Goal: Task Accomplishment & Management: Use online tool/utility

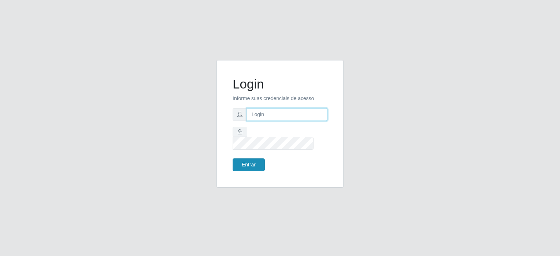
type input "[EMAIL_ADDRESS][DOMAIN_NAME]"
click at [240, 161] on button "Entrar" at bounding box center [249, 165] width 32 height 13
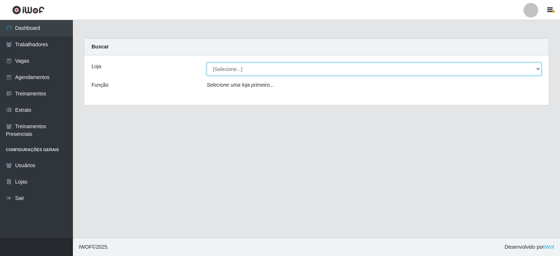
click at [243, 71] on select "[Selecione...] Preço Bom Supermercado" at bounding box center [374, 69] width 335 height 13
select select "387"
click at [207, 63] on select "[Selecione...] Preço Bom Supermercado" at bounding box center [374, 69] width 335 height 13
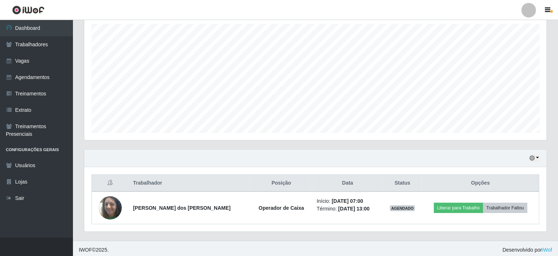
scroll to position [129, 0]
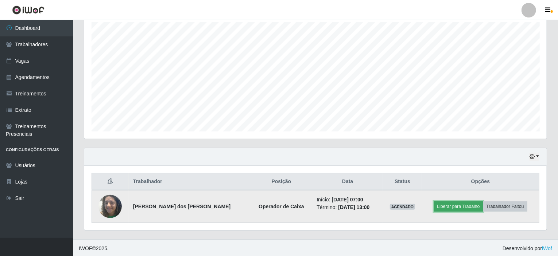
click at [450, 208] on button "Liberar para Trabalho" at bounding box center [458, 207] width 49 height 10
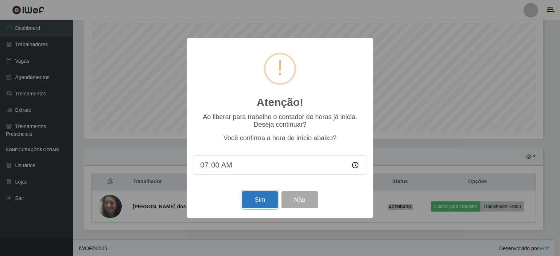
click at [249, 209] on button "Sim" at bounding box center [259, 199] width 35 height 17
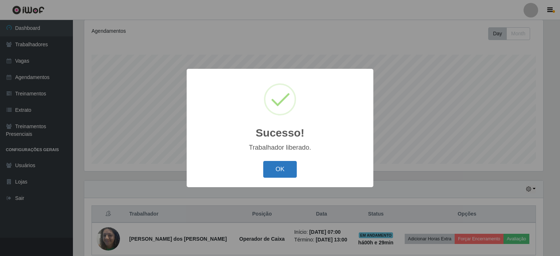
click at [279, 164] on button "OK" at bounding box center [280, 169] width 34 height 17
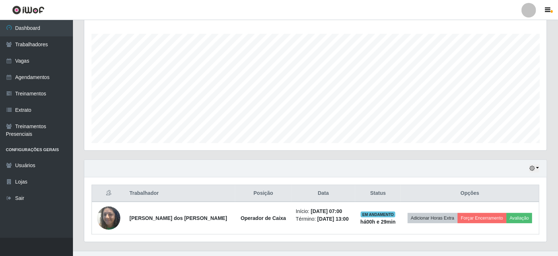
scroll to position [129, 0]
